Goal: Navigation & Orientation: Find specific page/section

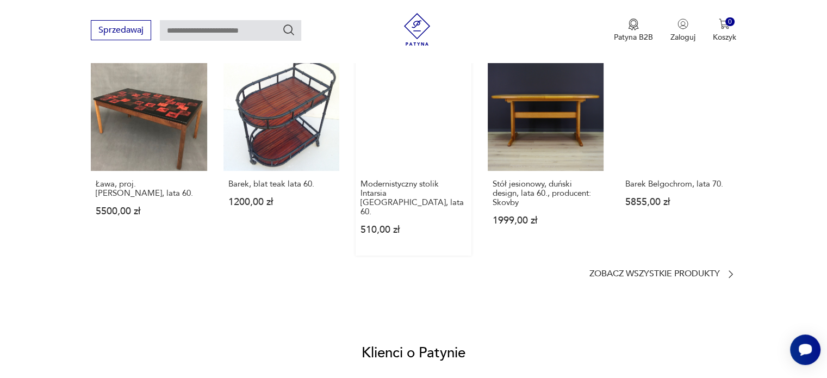
scroll to position [761, 0]
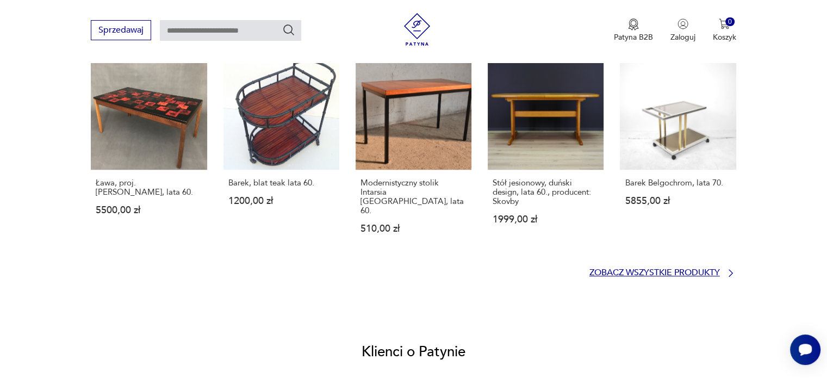
click at [635, 269] on p "Zobacz wszystkie produkty" at bounding box center [655, 272] width 131 height 7
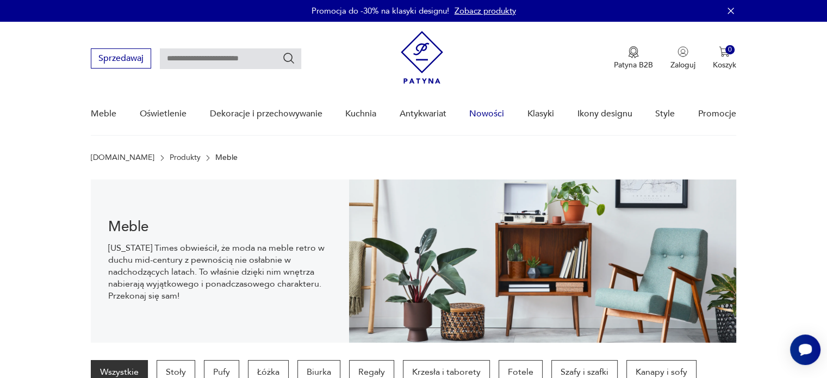
click at [482, 113] on link "Nowości" at bounding box center [486, 114] width 35 height 42
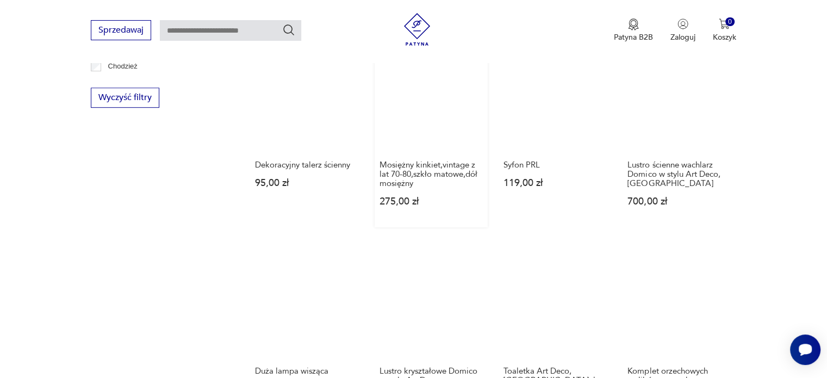
scroll to position [793, 0]
